Goal: Task Accomplishment & Management: Manage account settings

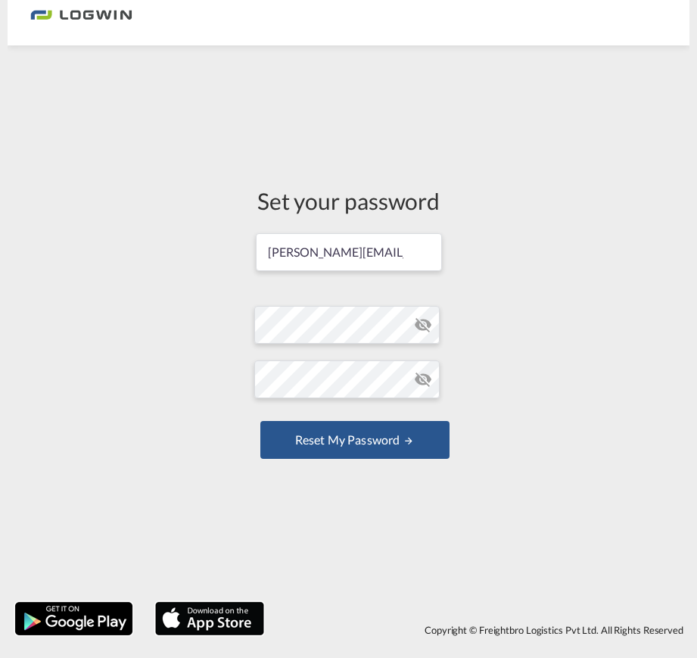
click at [421, 316] on md-icon "icon-eye-off" at bounding box center [423, 325] width 18 height 18
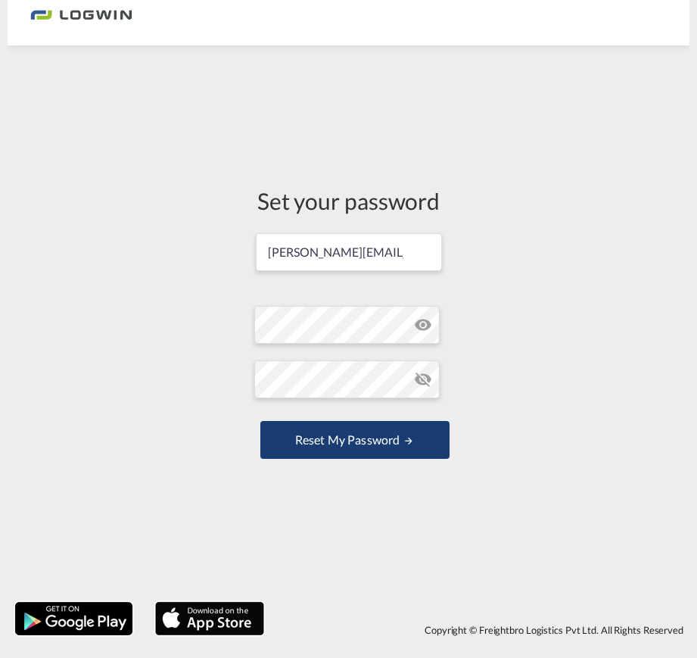
click at [336, 459] on button "Reset my password" at bounding box center [354, 440] width 189 height 38
click at [416, 456] on button "Reset my password" at bounding box center [354, 440] width 189 height 38
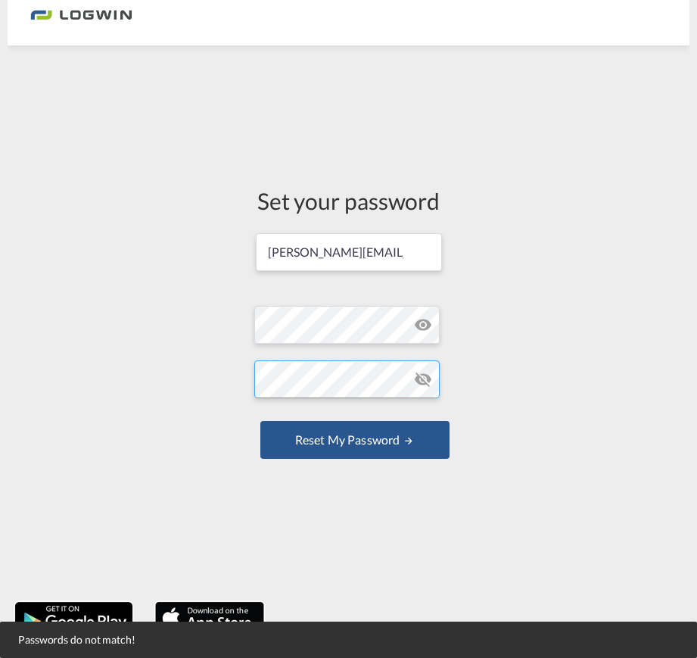
click at [189, 365] on div "Set your password [PERSON_NAME][EMAIL_ADDRESS][DOMAIN_NAME] Password must conta…" at bounding box center [349, 323] width 682 height 541
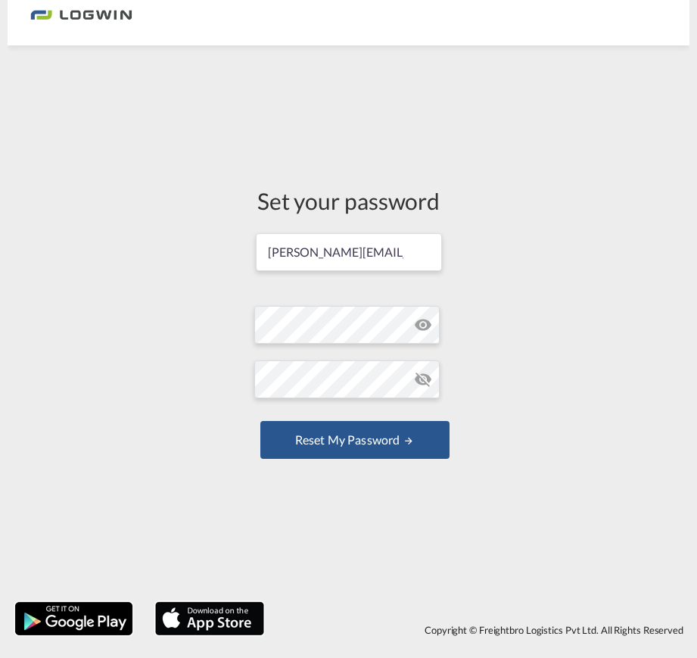
click at [422, 375] on md-icon "icon-eye-off" at bounding box center [423, 379] width 18 height 18
click at [97, 382] on div "Set your password [PERSON_NAME][EMAIL_ADDRESS][DOMAIN_NAME] Password must conta…" at bounding box center [349, 323] width 682 height 541
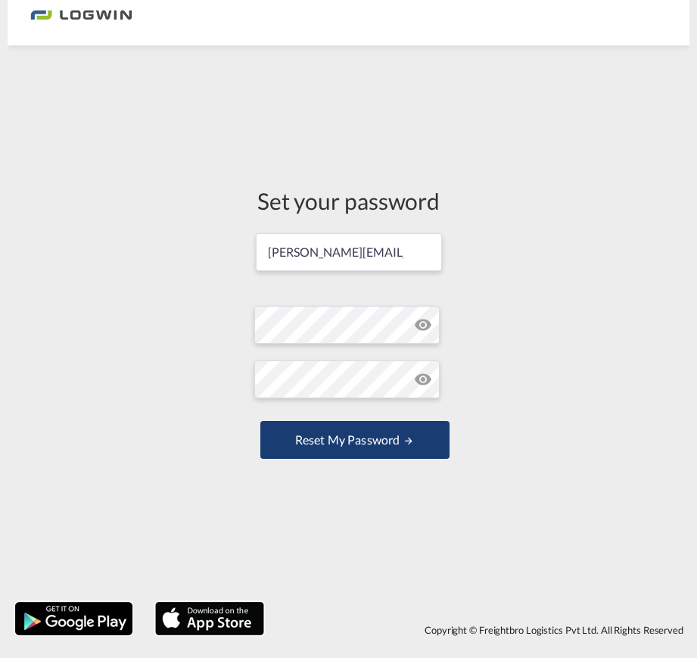
click at [293, 459] on button "Reset my password" at bounding box center [354, 440] width 189 height 38
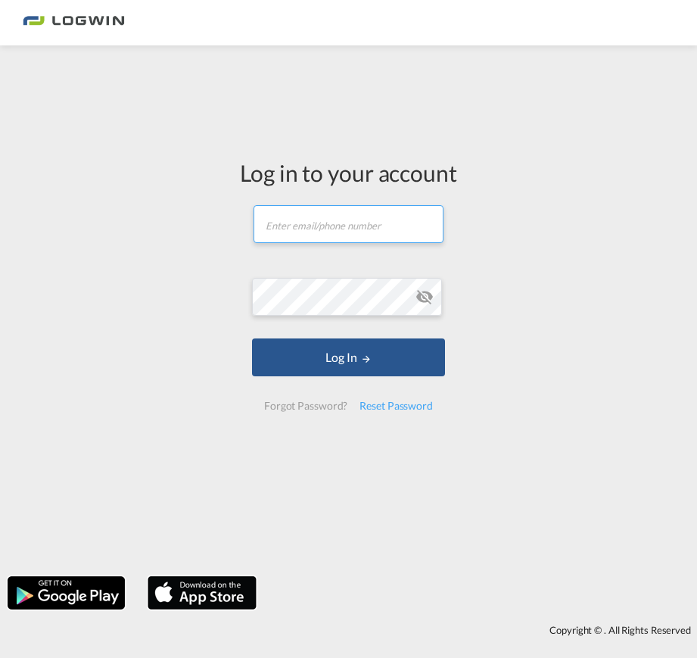
type input "[PERSON_NAME][EMAIL_ADDRESS][DOMAIN_NAME]"
click at [431, 288] on md-icon "icon-eye-off" at bounding box center [425, 297] width 18 height 18
click at [427, 288] on md-icon "icon-eye-off" at bounding box center [425, 297] width 18 height 18
